Goal: Find specific page/section: Find specific page/section

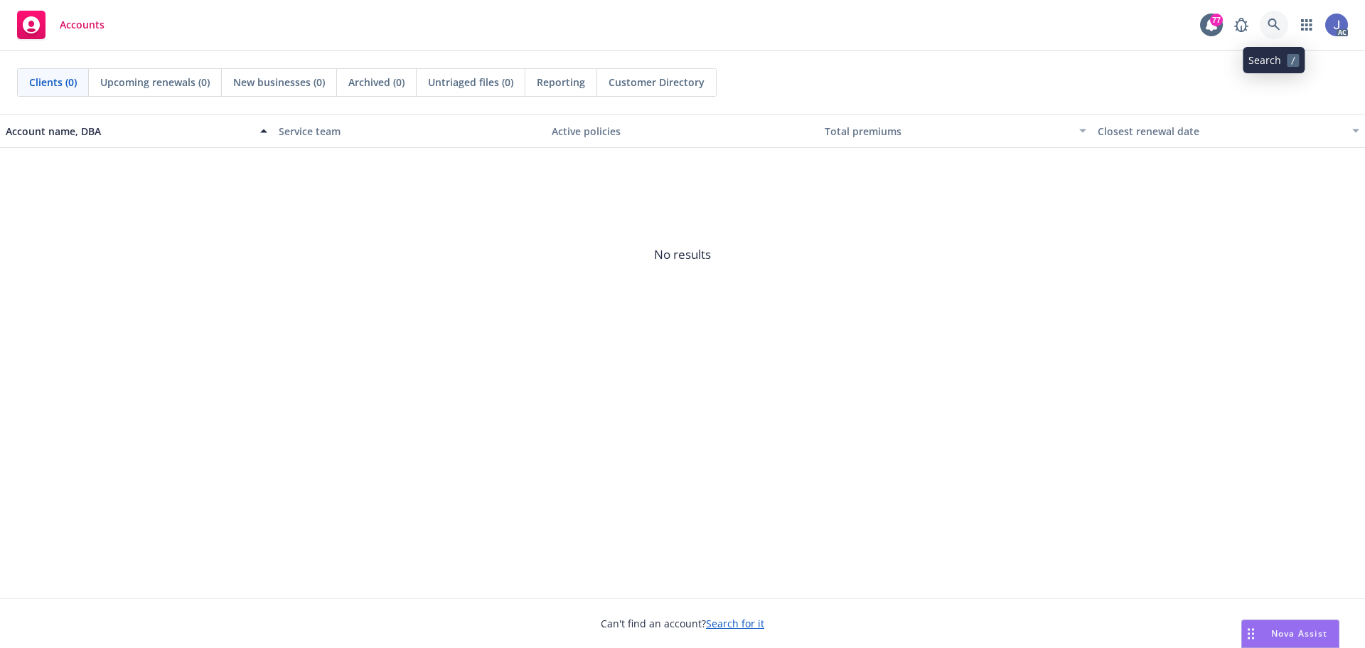
click at [1271, 24] on icon at bounding box center [1274, 24] width 13 height 13
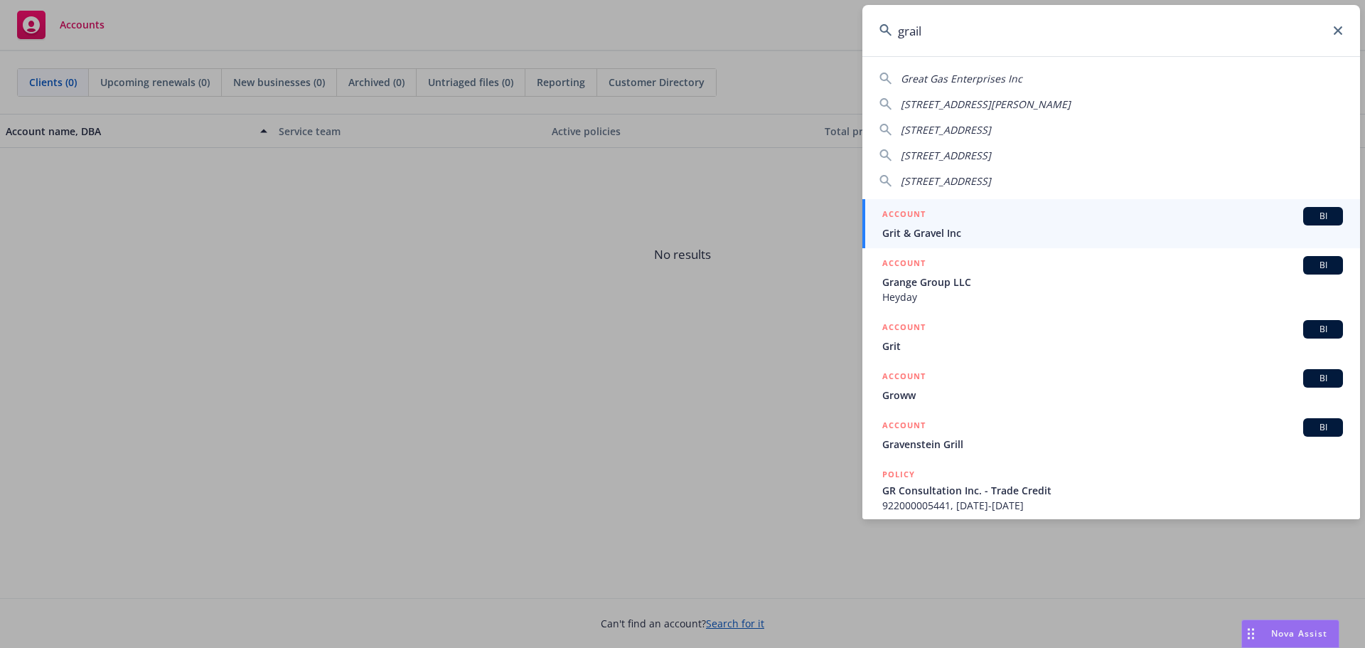
type input "grail"
click at [929, 225] on div "ACCOUNT BI" at bounding box center [1113, 216] width 461 height 18
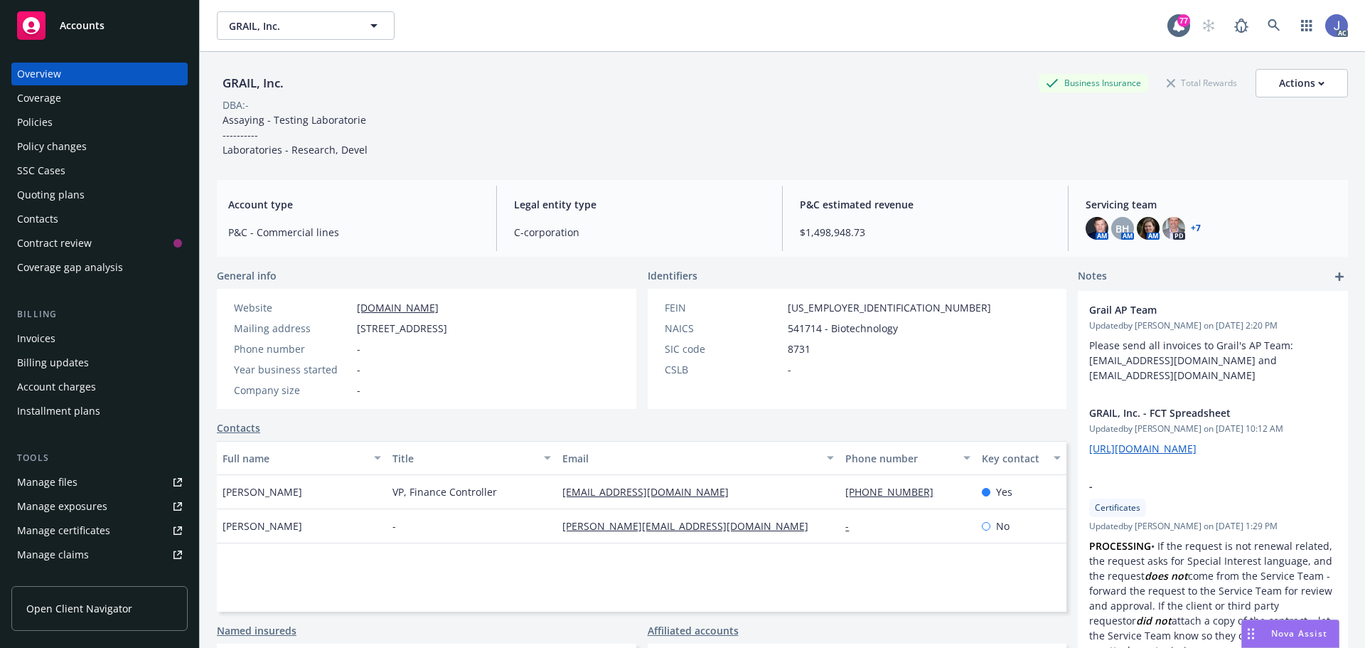
click at [40, 125] on div "Policies" at bounding box center [35, 122] width 36 height 23
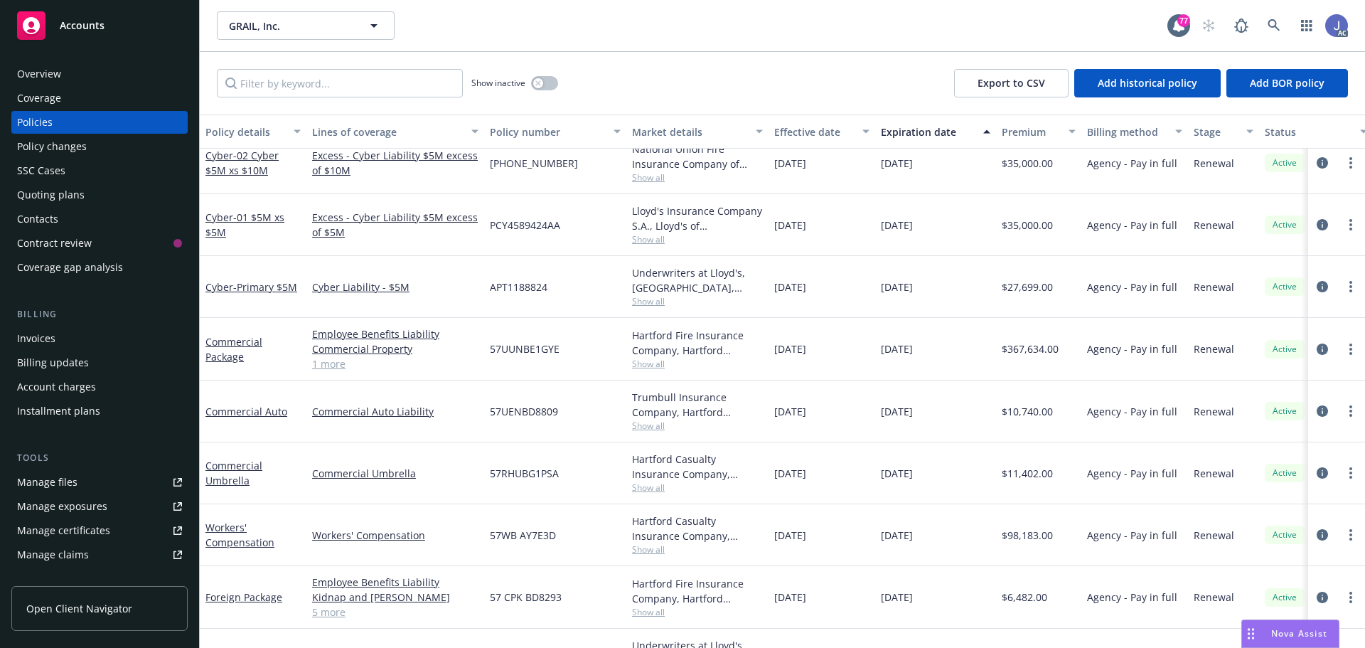
scroll to position [213, 0]
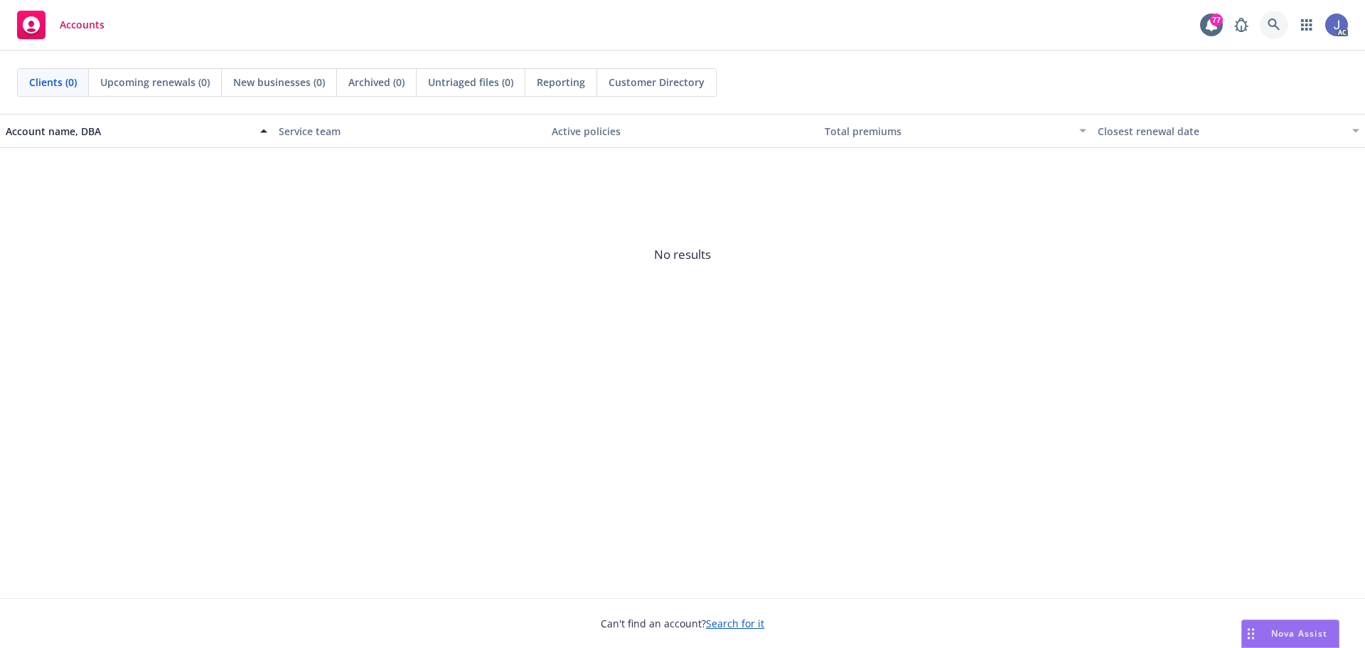
click at [1275, 25] on icon at bounding box center [1274, 24] width 12 height 12
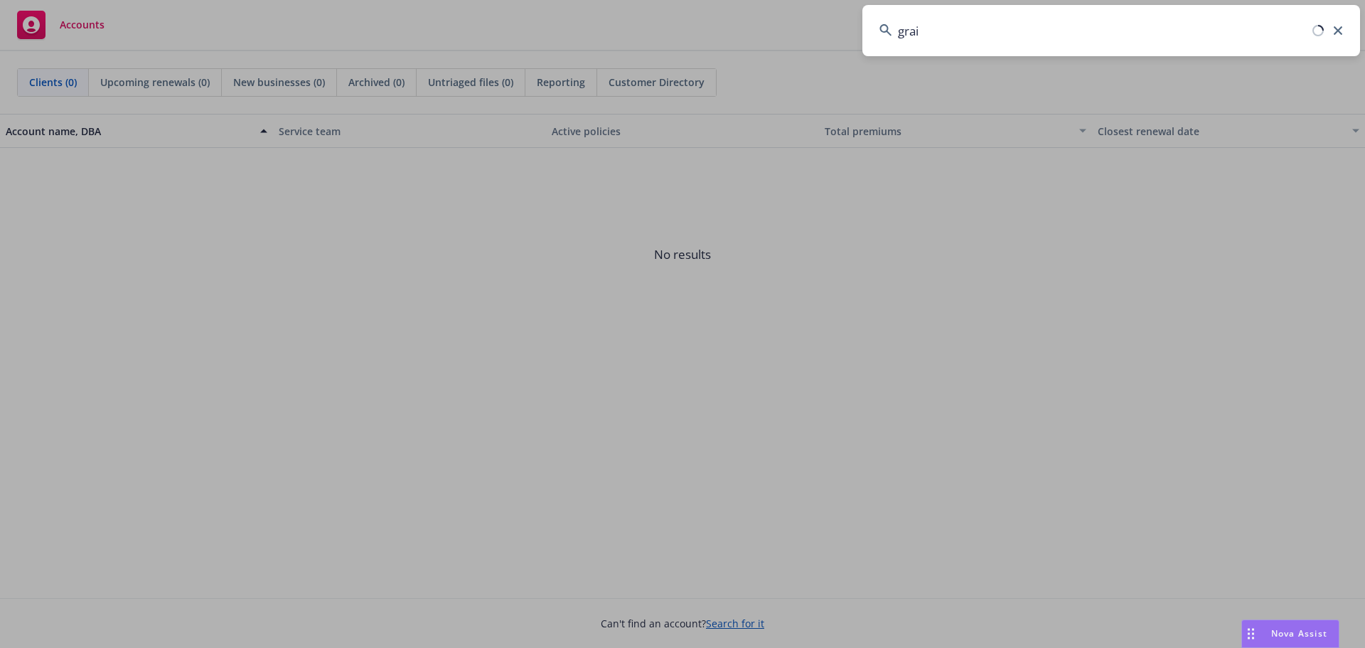
type input "grail"
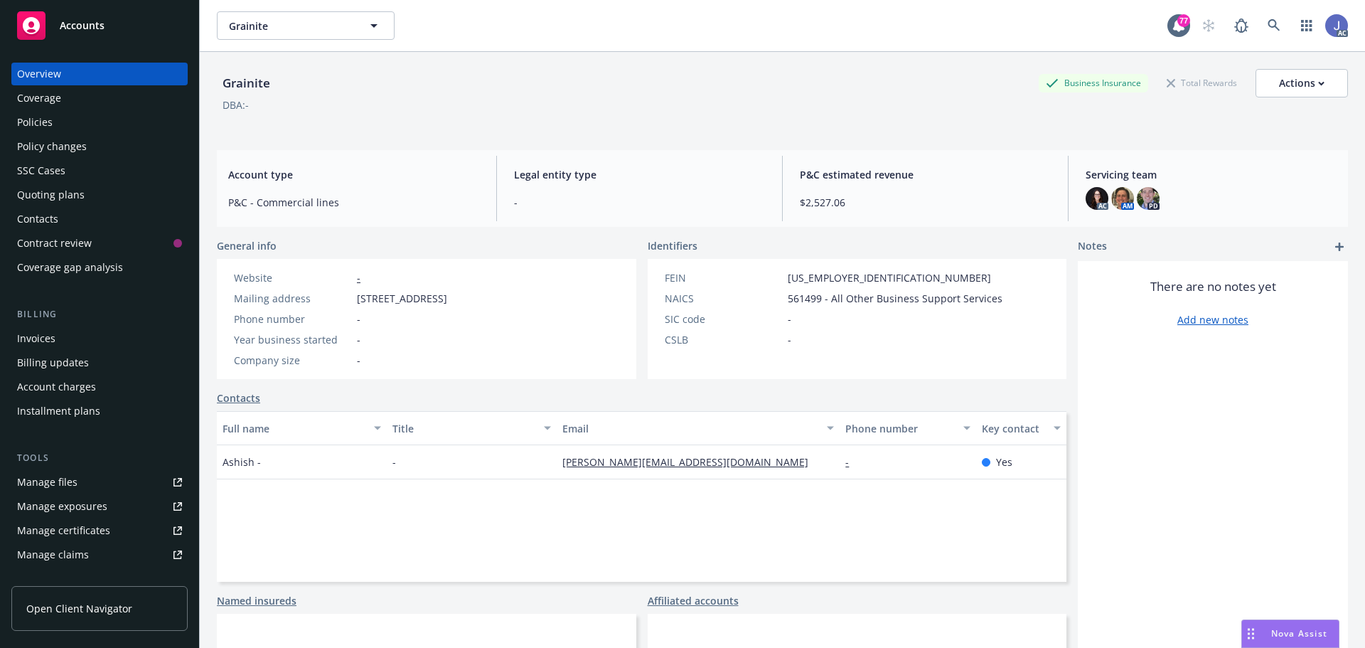
click at [1225, 193] on div "AC AM PD" at bounding box center [1211, 198] width 251 height 23
click at [1184, 208] on div "AC AM PD" at bounding box center [1211, 198] width 251 height 23
click at [1117, 174] on span "Servicing team" at bounding box center [1211, 174] width 251 height 15
click at [1268, 23] on icon at bounding box center [1274, 25] width 13 height 13
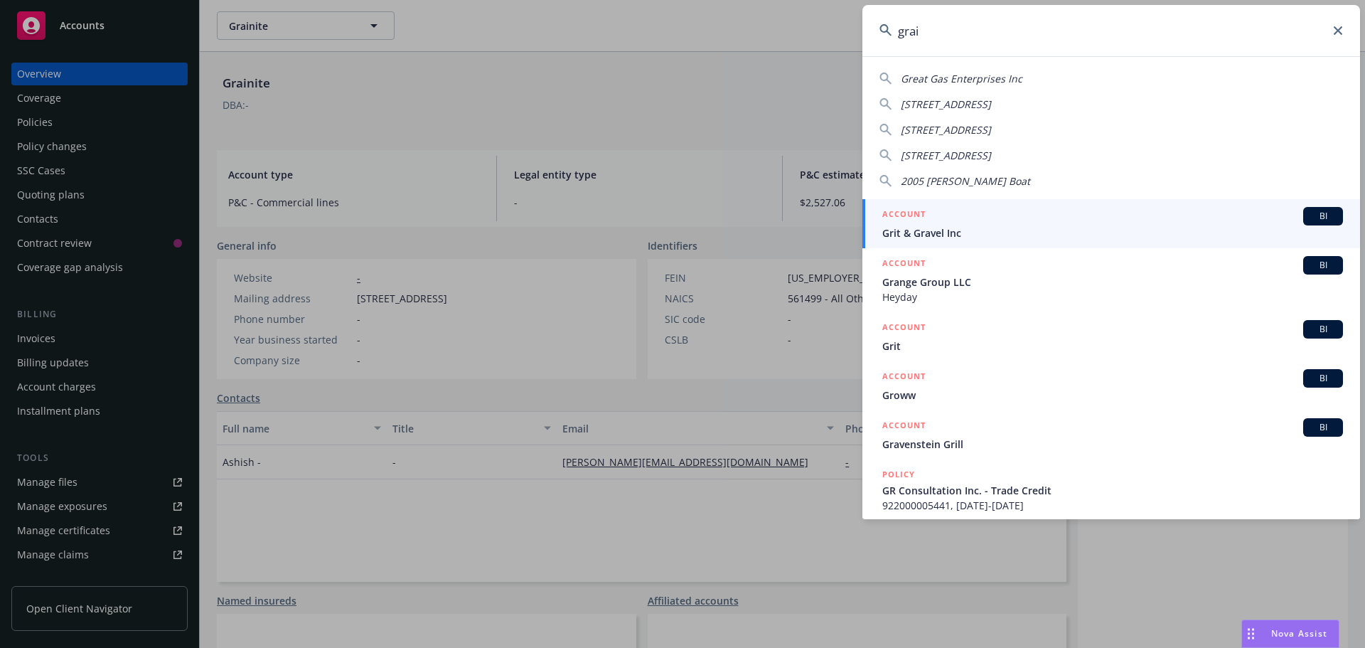
type input "grail"
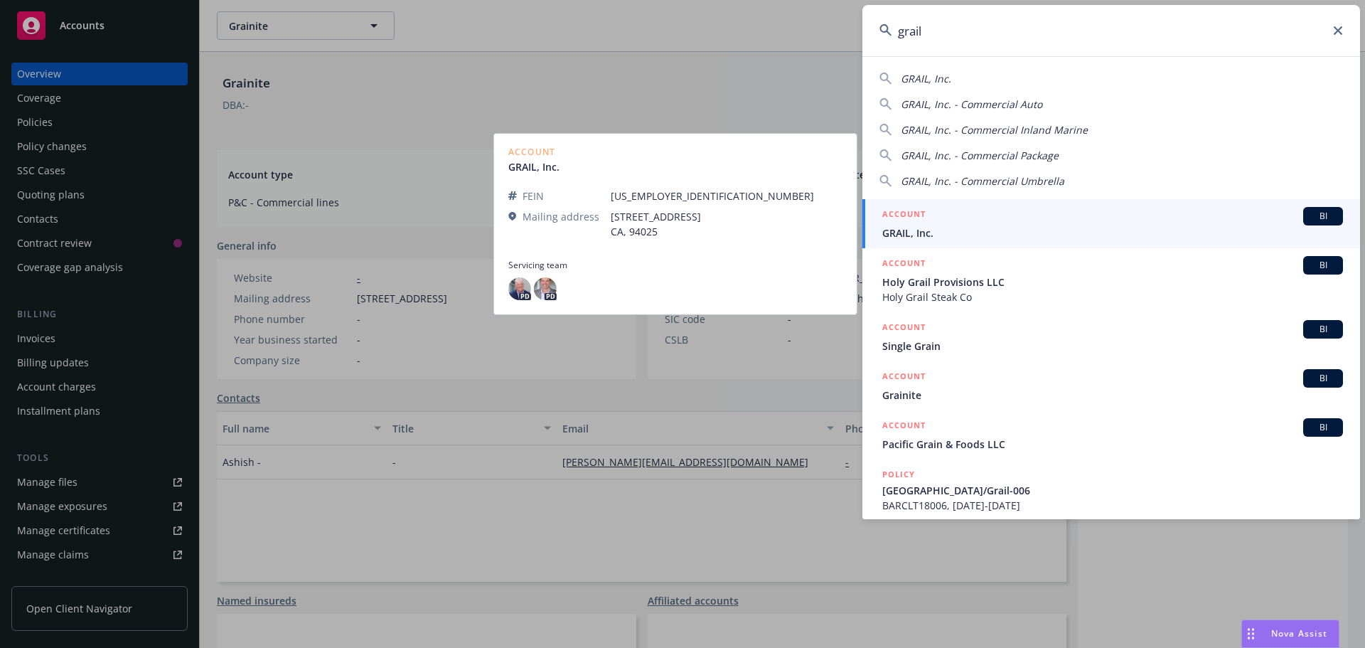
click at [1036, 230] on span "GRAIL, Inc." at bounding box center [1113, 232] width 461 height 15
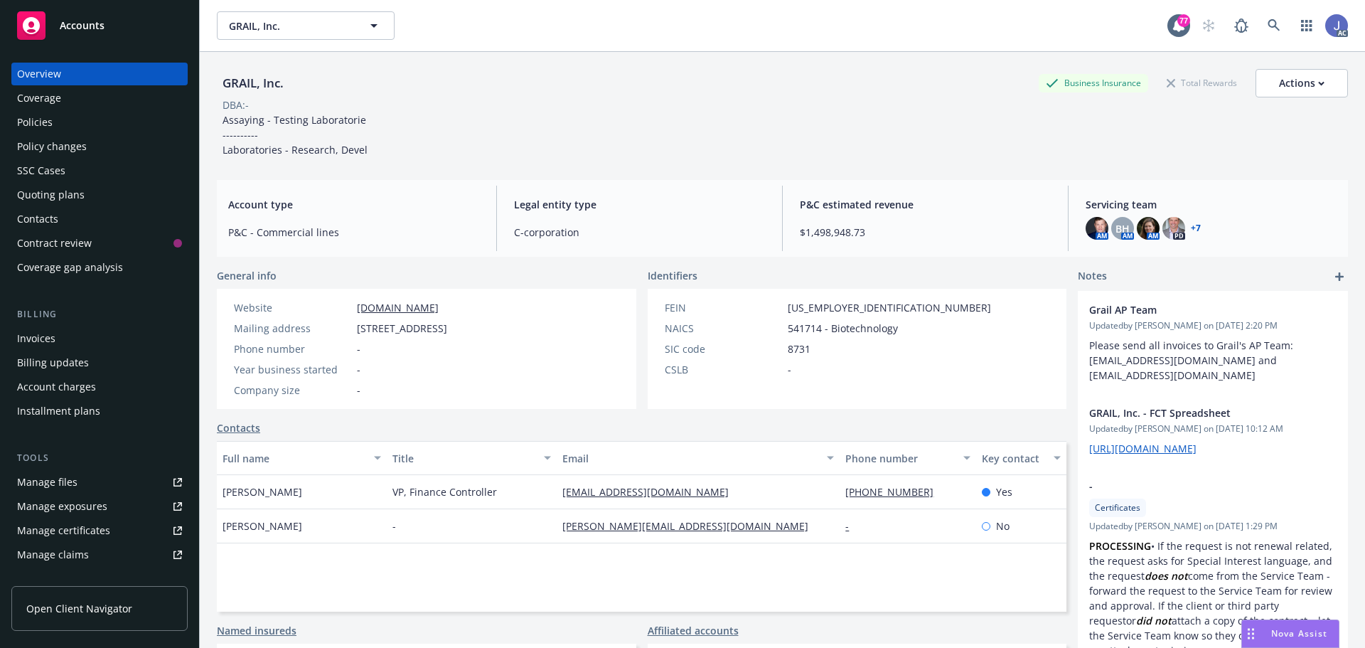
click at [1191, 228] on link "+ 7" at bounding box center [1196, 228] width 10 height 9
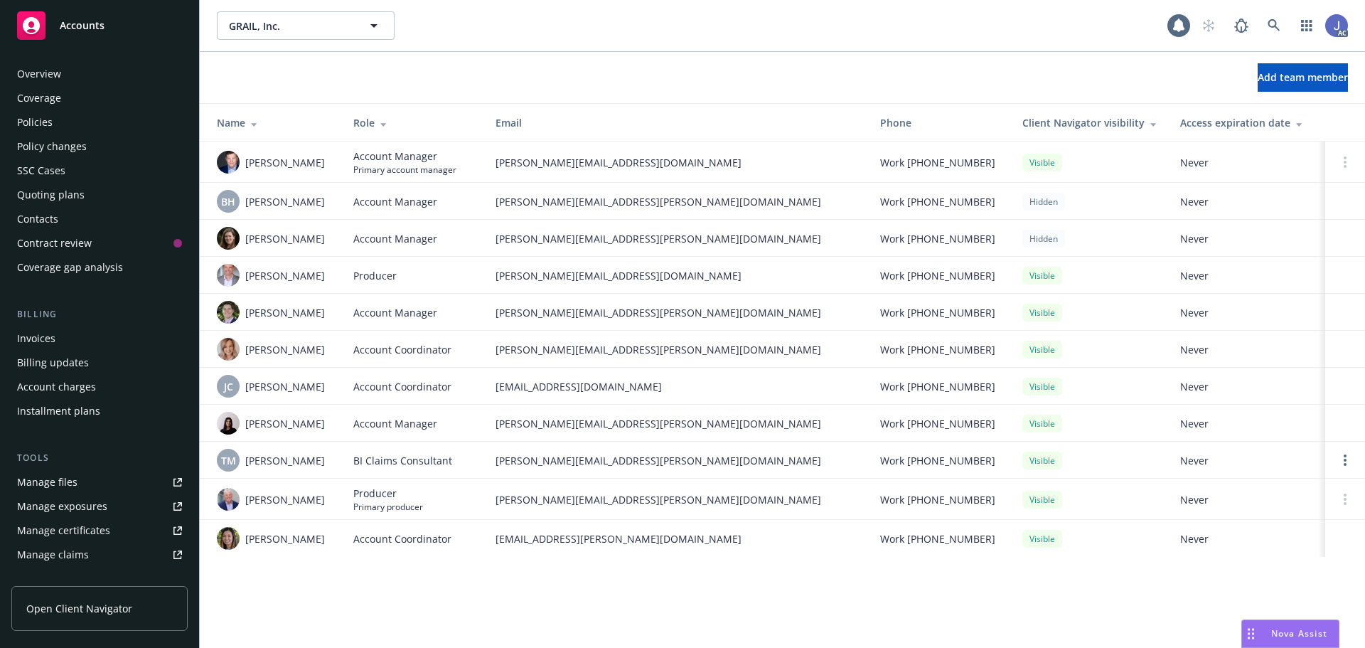
scroll to position [279, 0]
